Goal: Find specific page/section: Find specific page/section

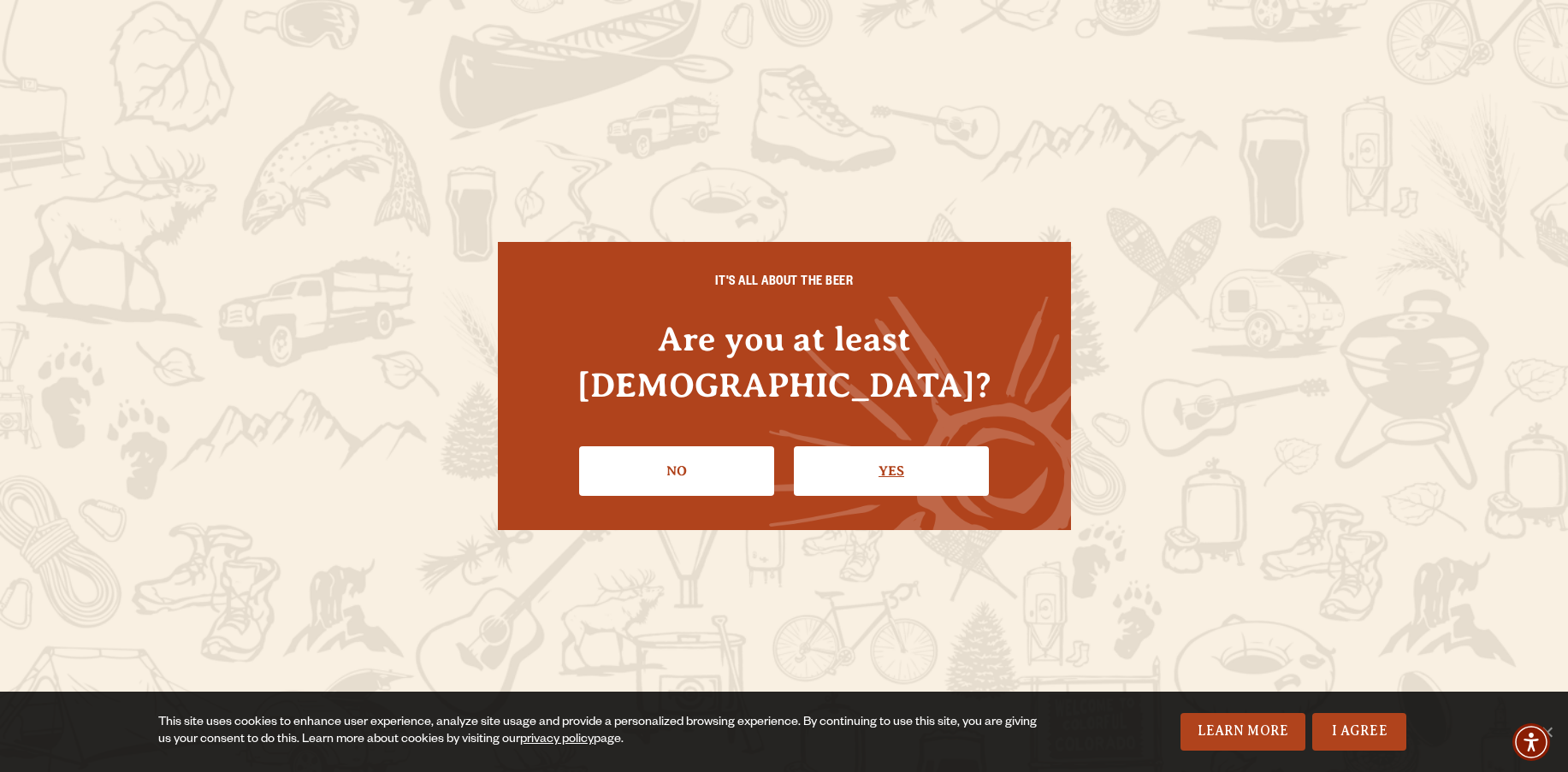
click at [868, 452] on link "Yes" at bounding box center [892, 472] width 195 height 50
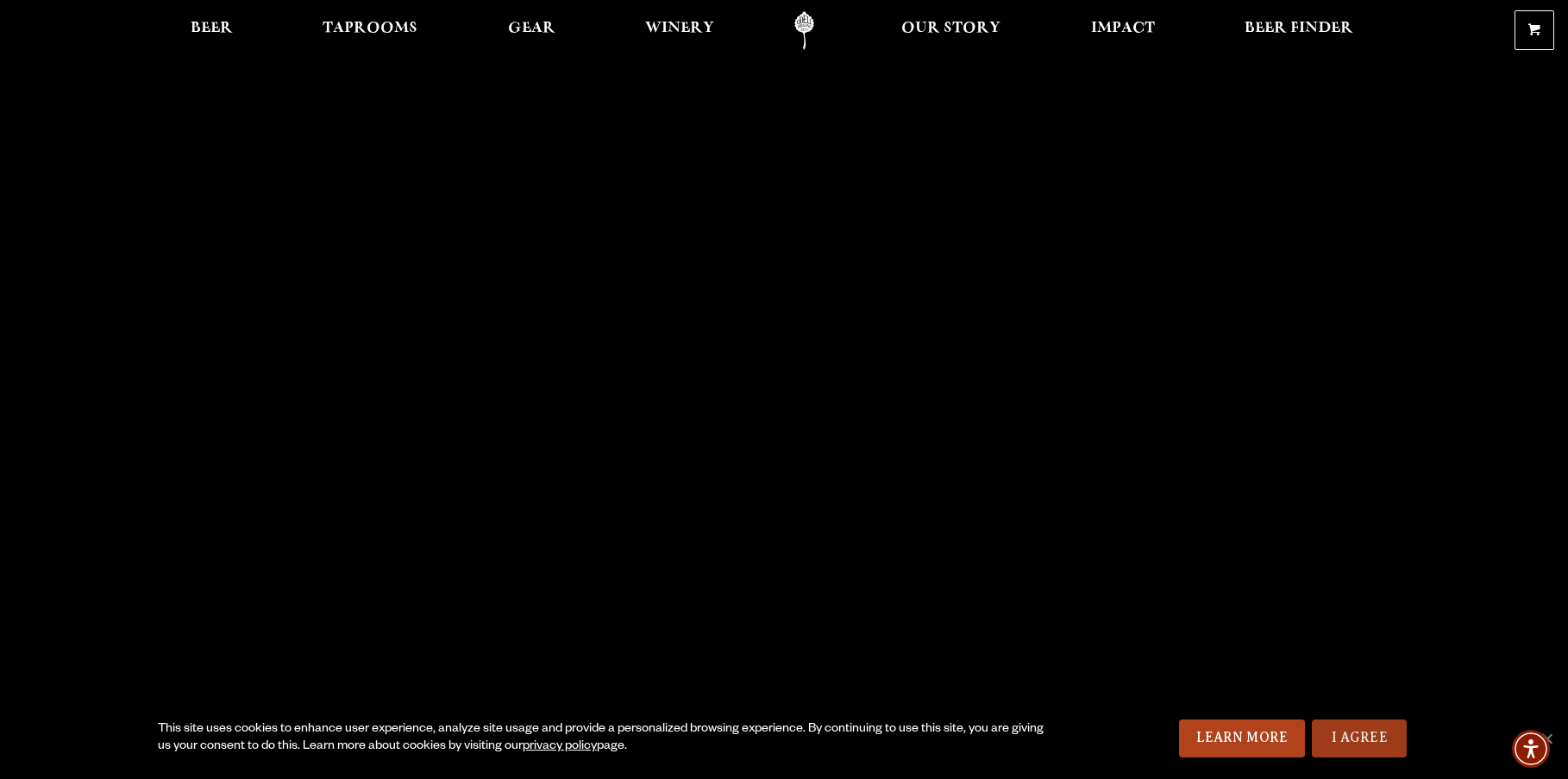
click at [1371, 744] on link "I Agree" at bounding box center [1360, 738] width 95 height 38
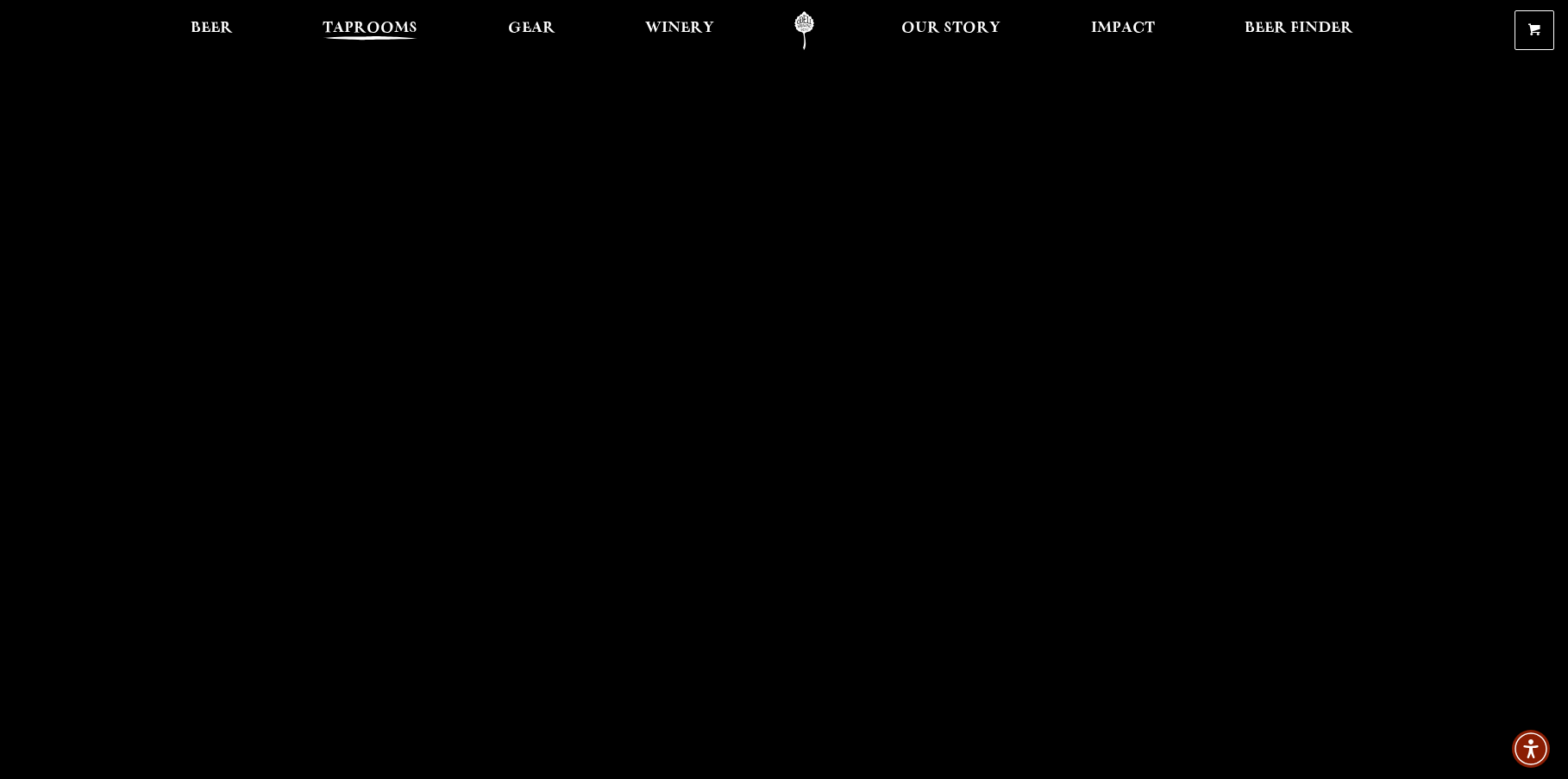
click at [380, 30] on span "Taprooms" at bounding box center [370, 28] width 95 height 14
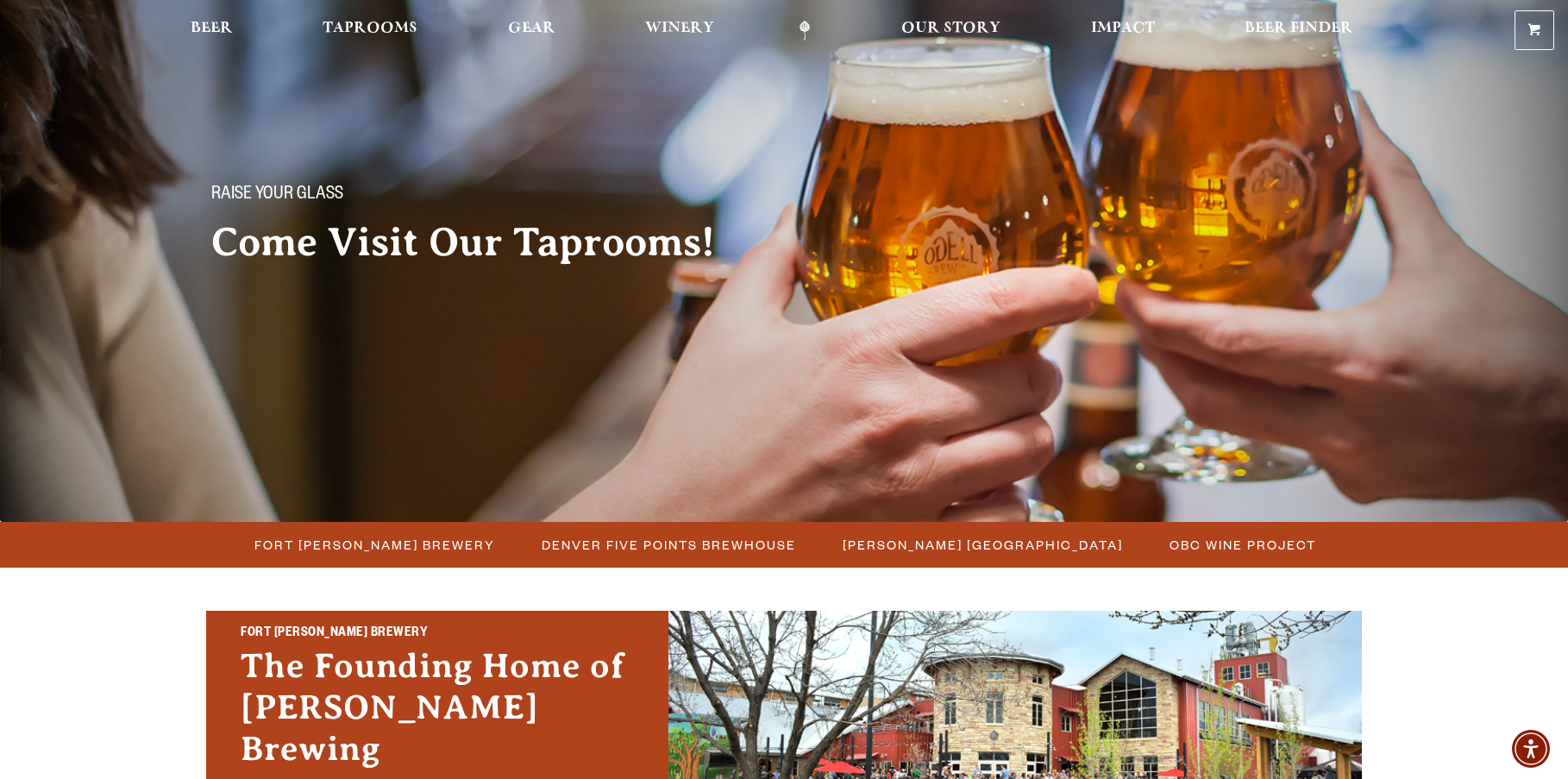
scroll to position [75, 0]
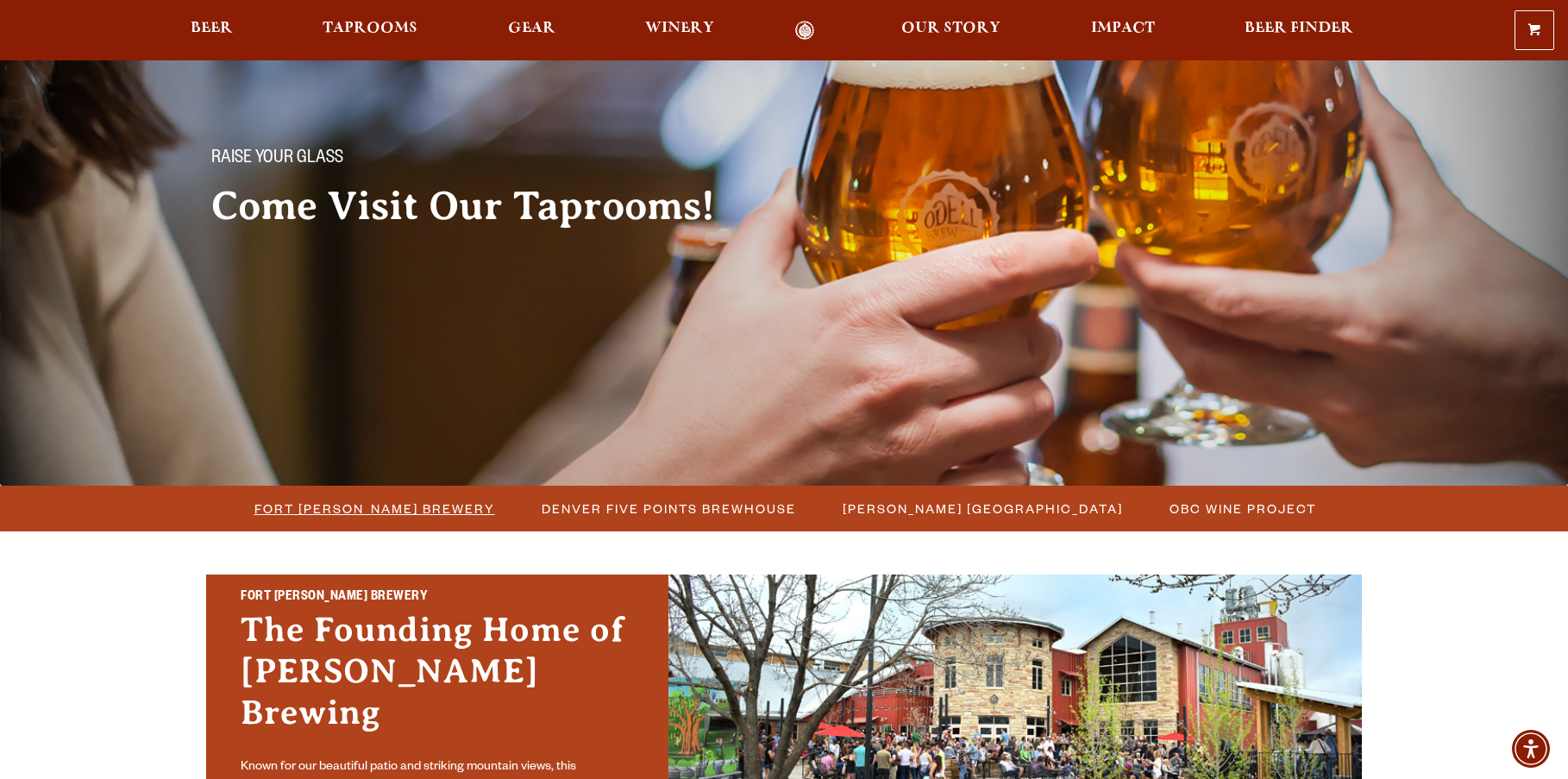
click at [379, 509] on span "Fort [PERSON_NAME] Brewery" at bounding box center [374, 509] width 240 height 25
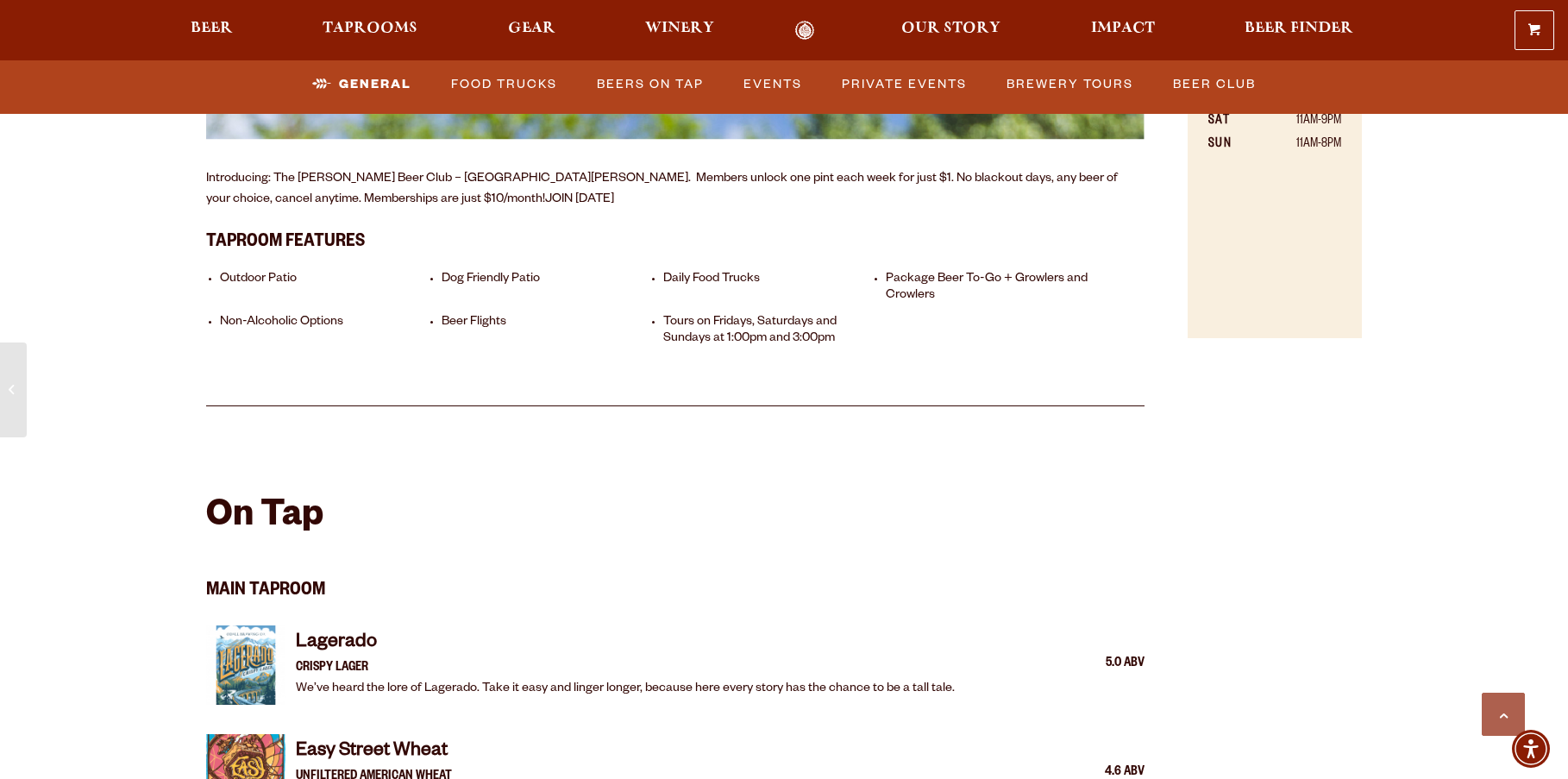
scroll to position [1489, 0]
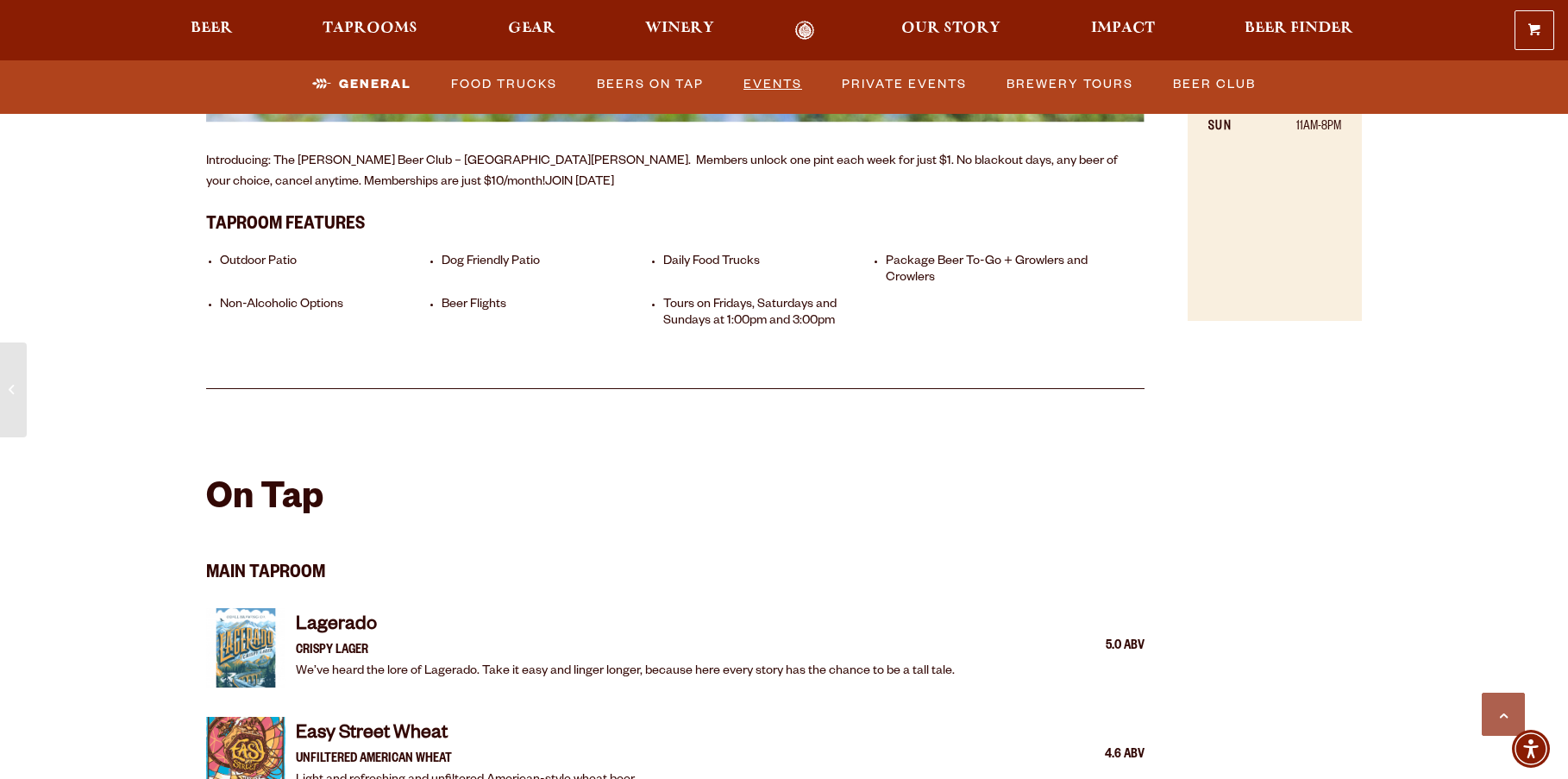
click at [784, 82] on link "Events" at bounding box center [773, 84] width 72 height 40
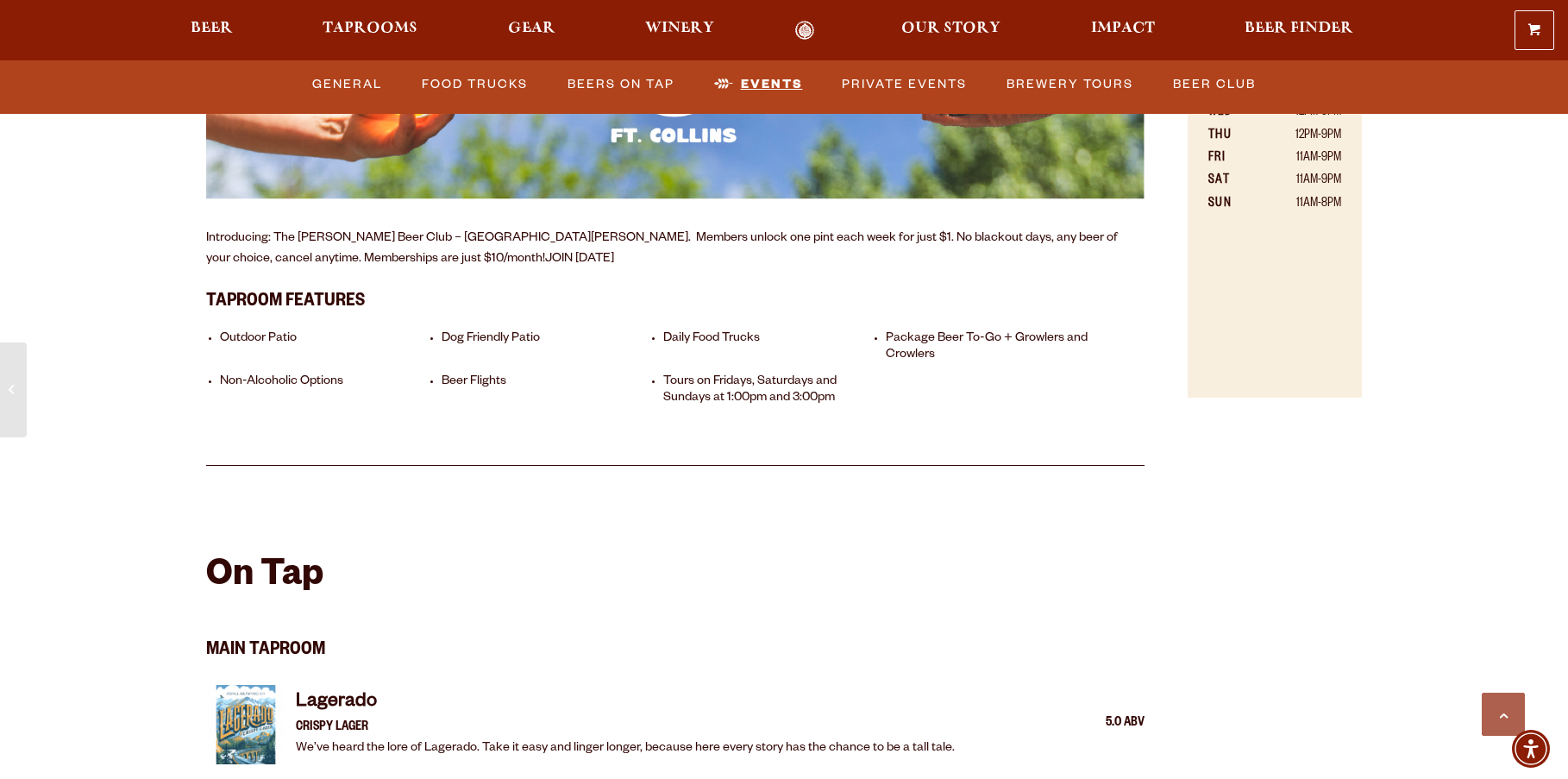
scroll to position [1416, 0]
